Goal: Find specific page/section: Find specific page/section

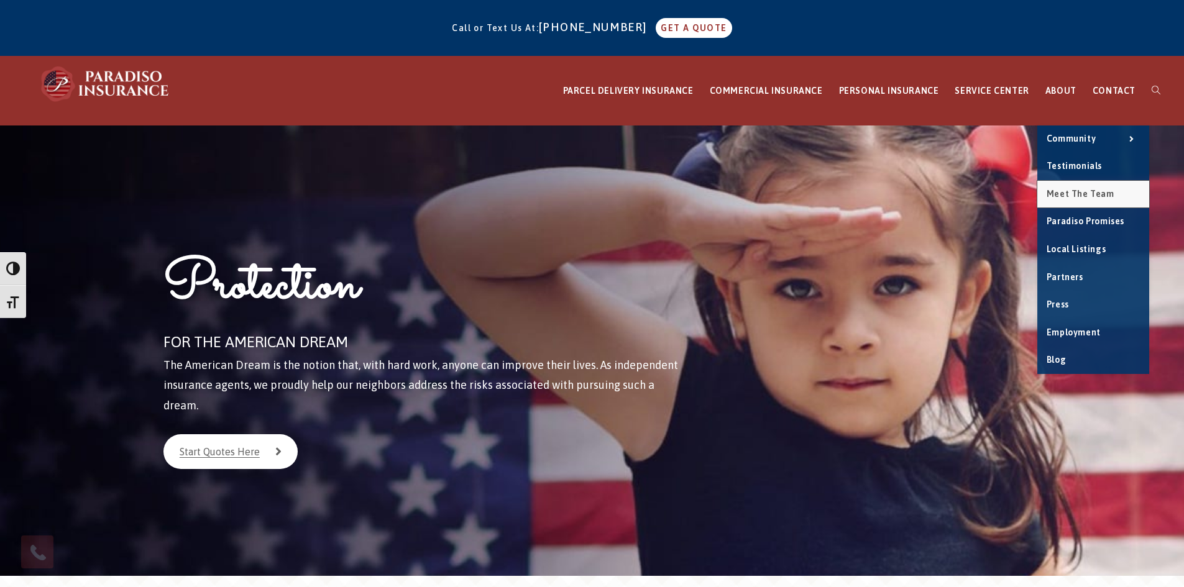
click at [1072, 192] on span "Meet the Team" at bounding box center [1081, 194] width 68 height 10
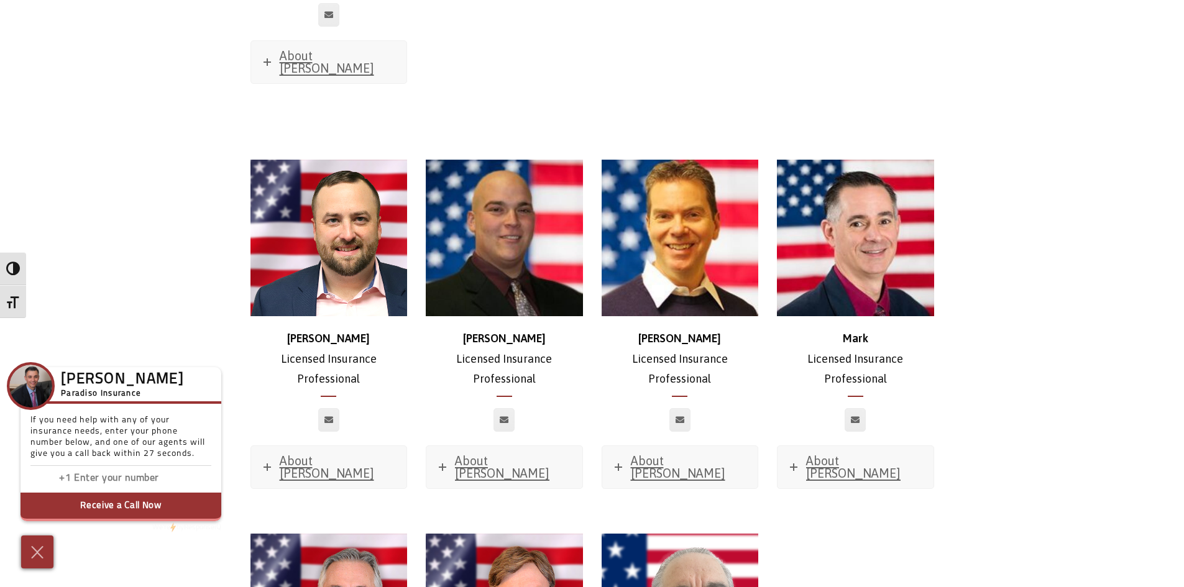
scroll to position [5656, 0]
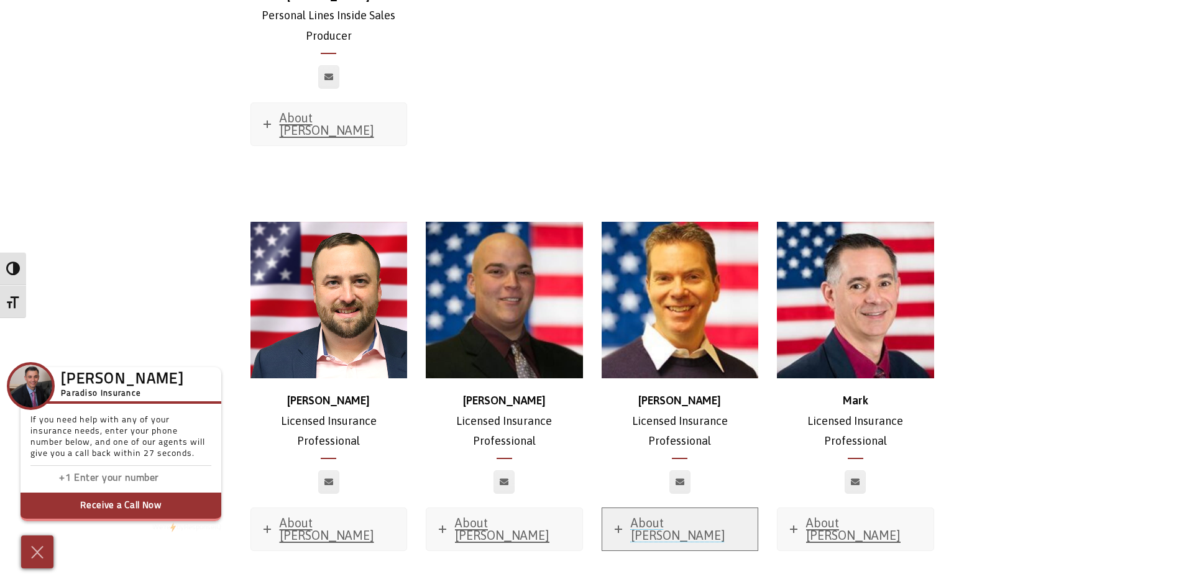
click at [674, 516] on span "About [PERSON_NAME]" at bounding box center [678, 529] width 94 height 27
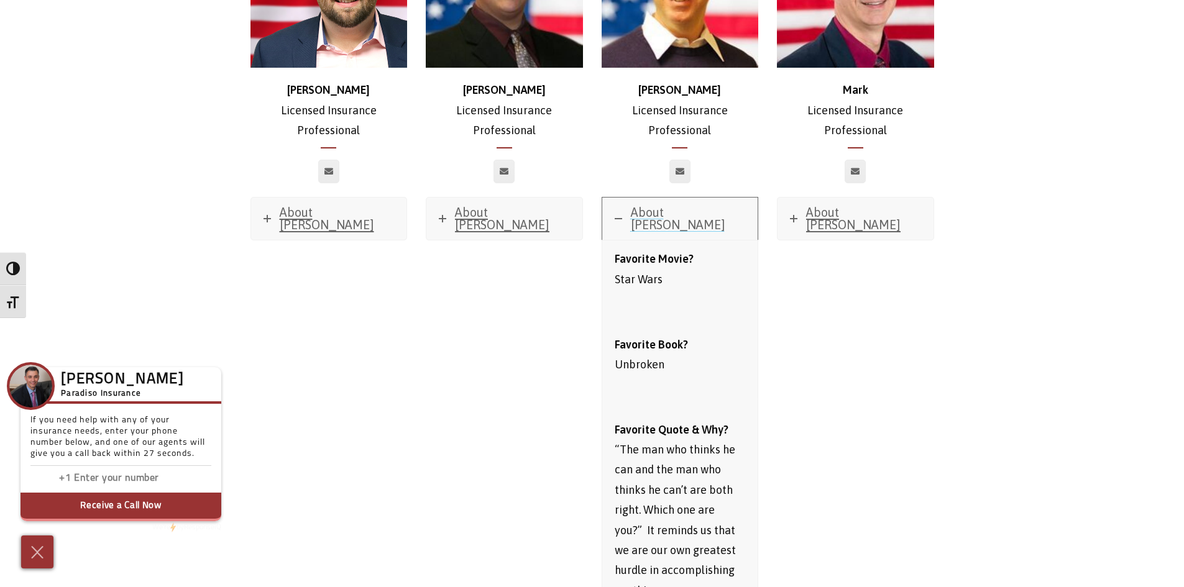
scroll to position [5781, 0]
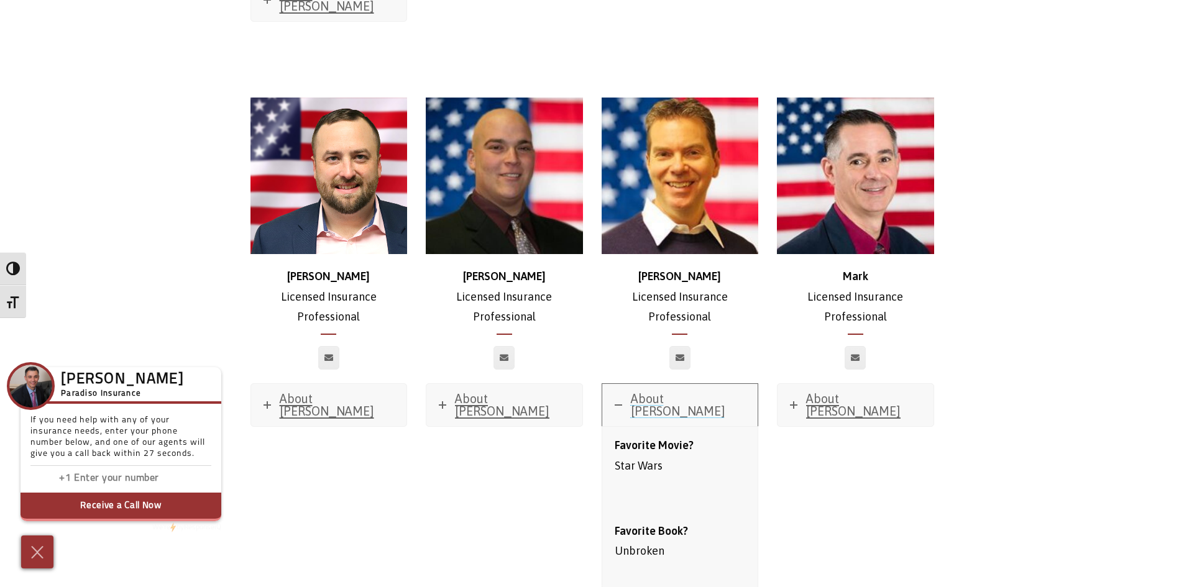
click at [648, 384] on link "About [PERSON_NAME]" at bounding box center [680, 405] width 156 height 42
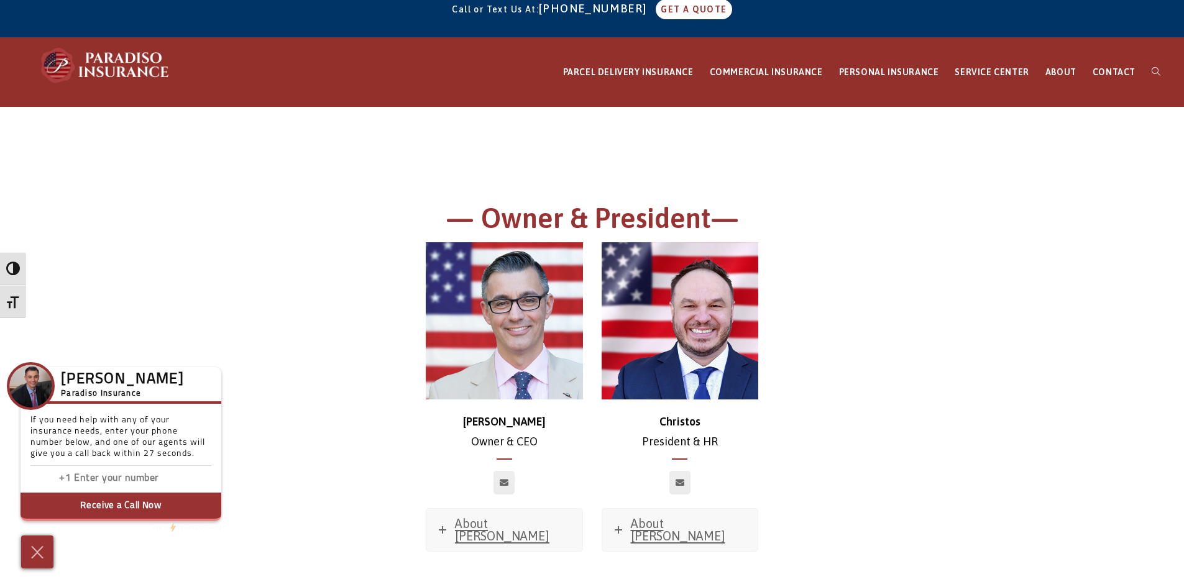
scroll to position [0, 0]
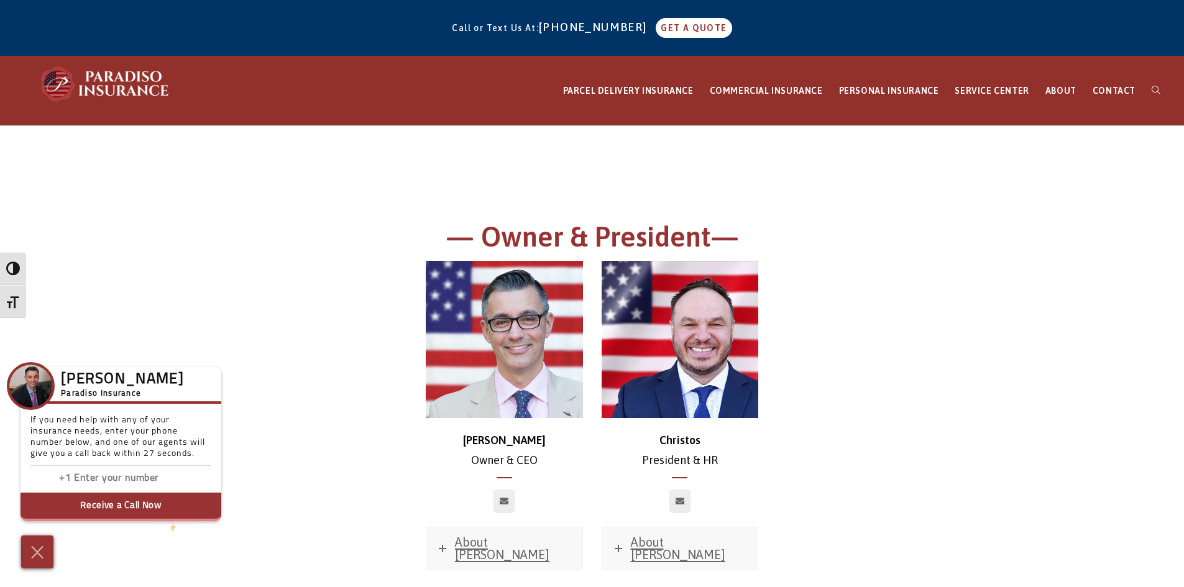
click at [837, 169] on div at bounding box center [593, 172] width 684 height 31
